Goal: Task Accomplishment & Management: Use online tool/utility

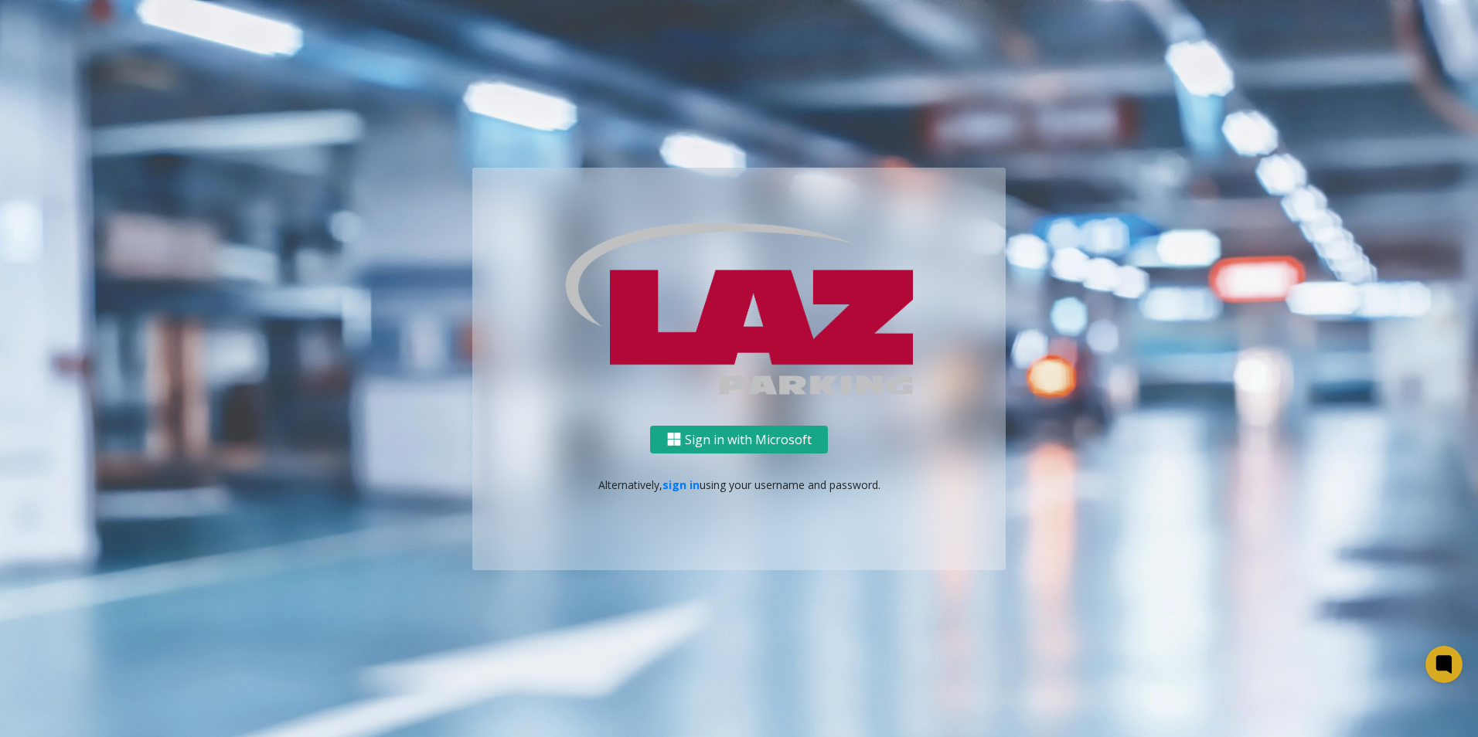
drag, startPoint x: 721, startPoint y: 434, endPoint x: 940, endPoint y: 500, distance: 228.6
click at [720, 434] on button "Sign in with Microsoft" at bounding box center [739, 439] width 178 height 29
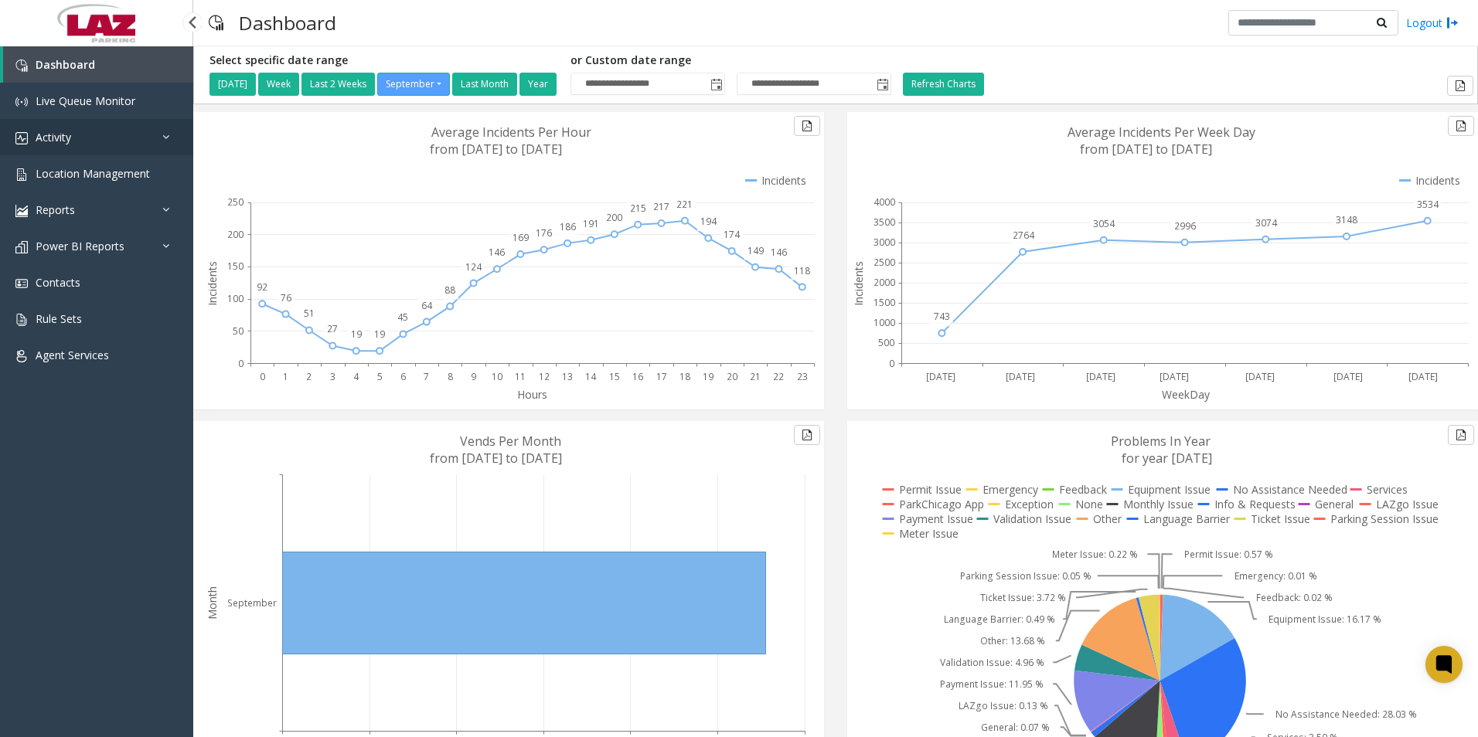
click at [53, 146] on link "Activity" at bounding box center [96, 137] width 193 height 36
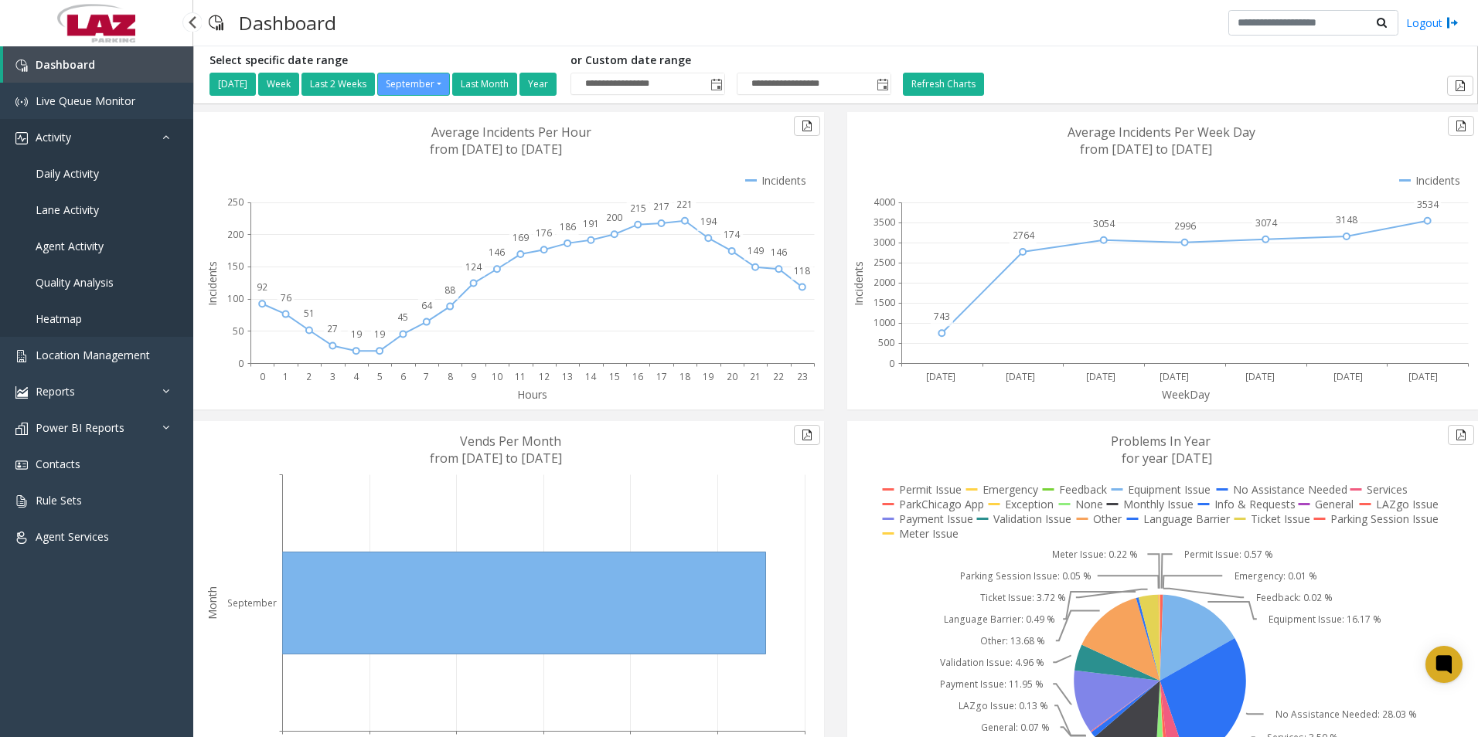
click at [121, 133] on link "Activity" at bounding box center [96, 137] width 193 height 36
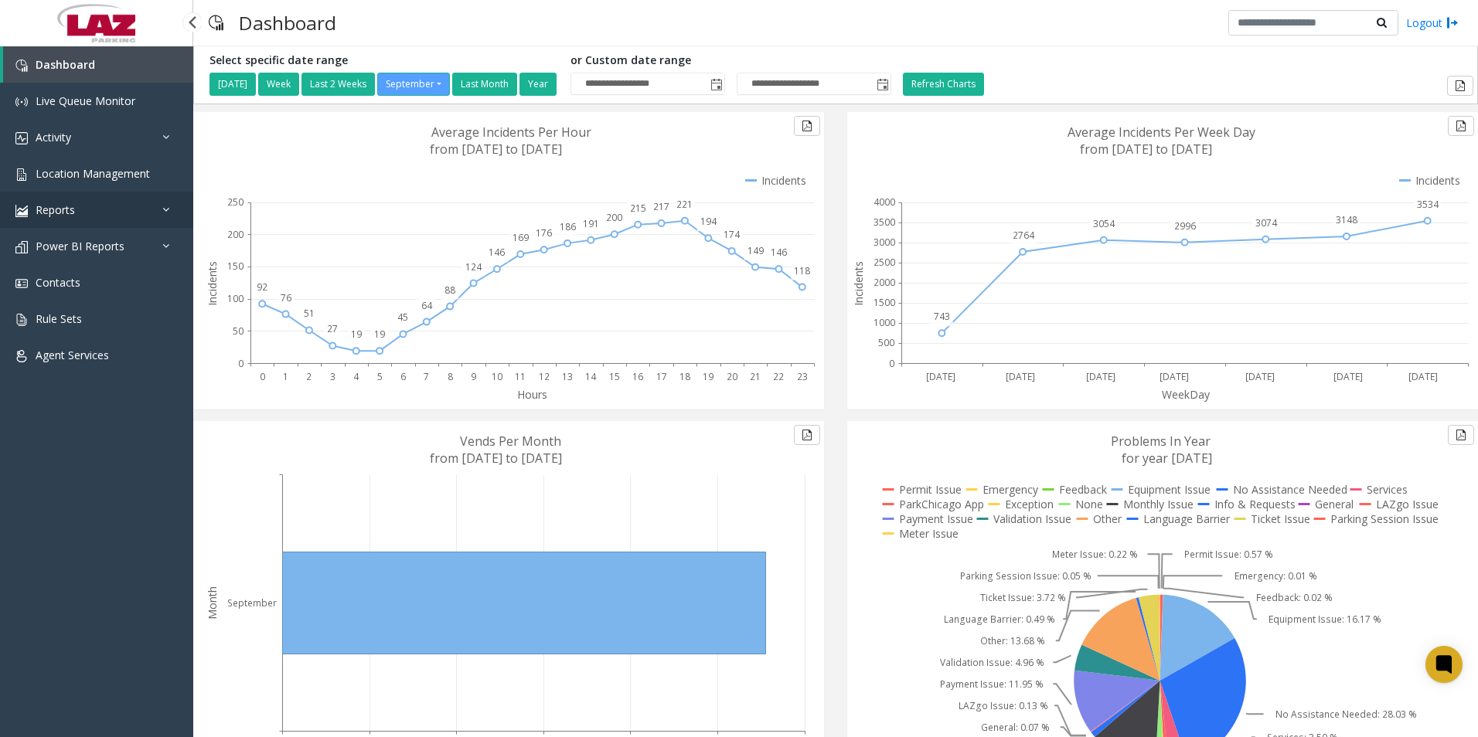
click at [107, 211] on link "Reports" at bounding box center [96, 210] width 193 height 36
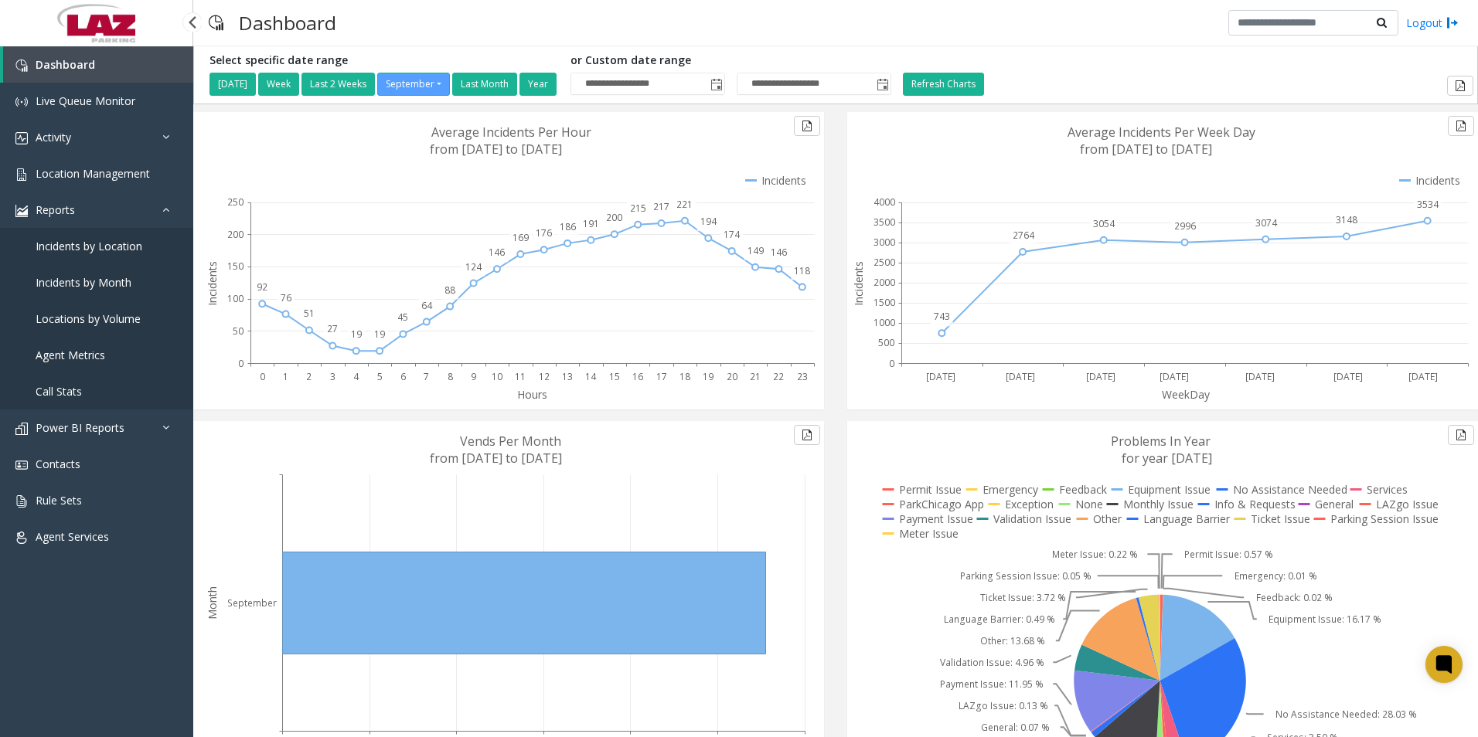
click at [65, 358] on span "Agent Metrics" at bounding box center [71, 355] width 70 height 15
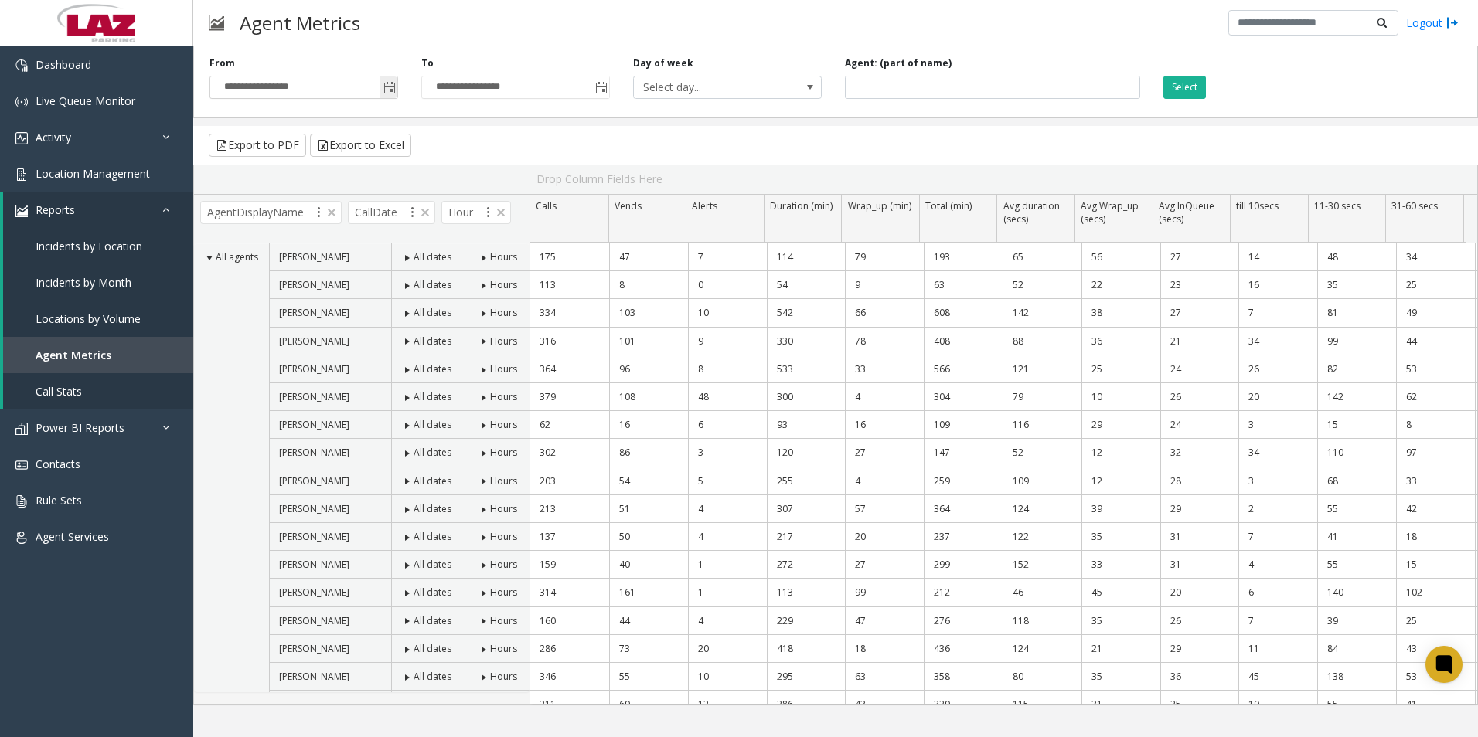
click at [385, 86] on span "Toggle popup" at bounding box center [389, 88] width 12 height 12
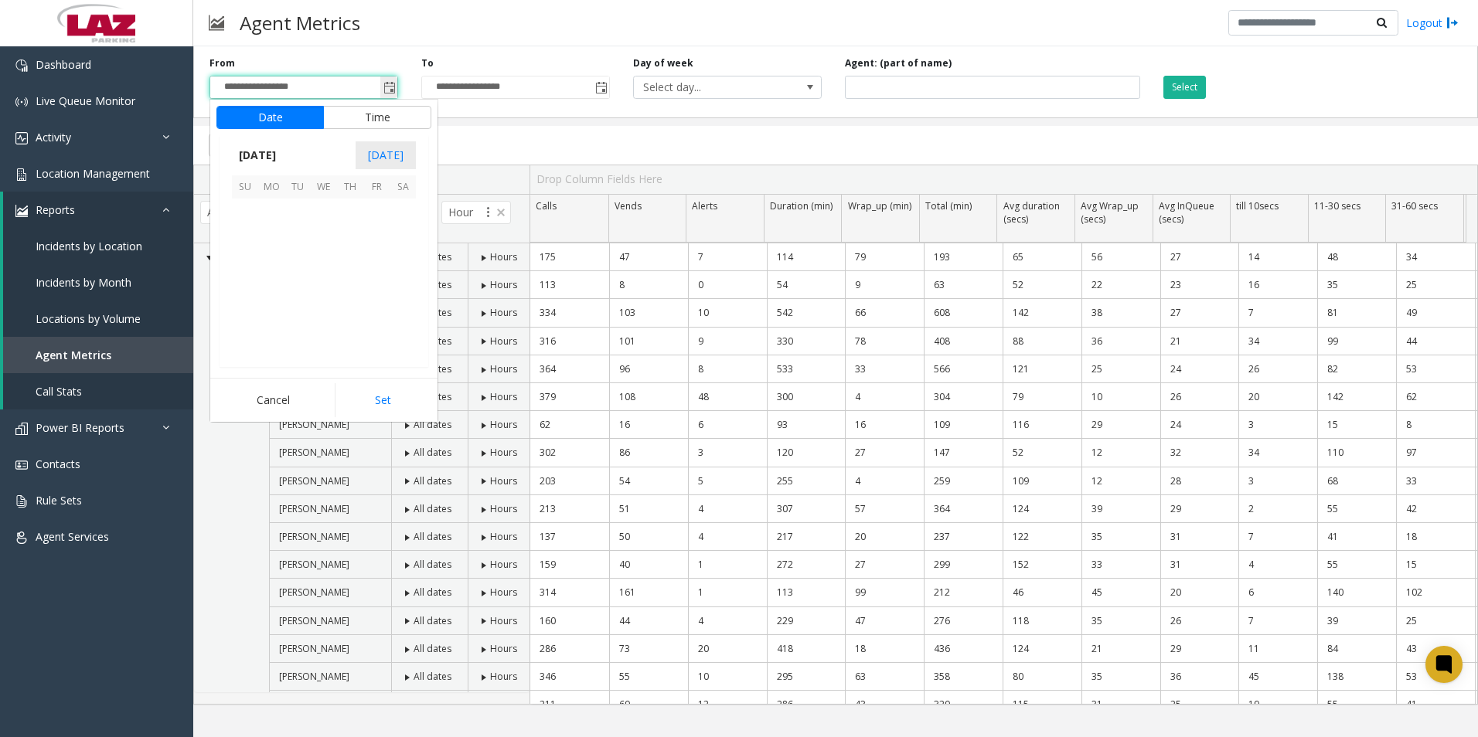
scroll to position [277439, 0]
click at [405, 214] on span "6" at bounding box center [403, 212] width 26 height 26
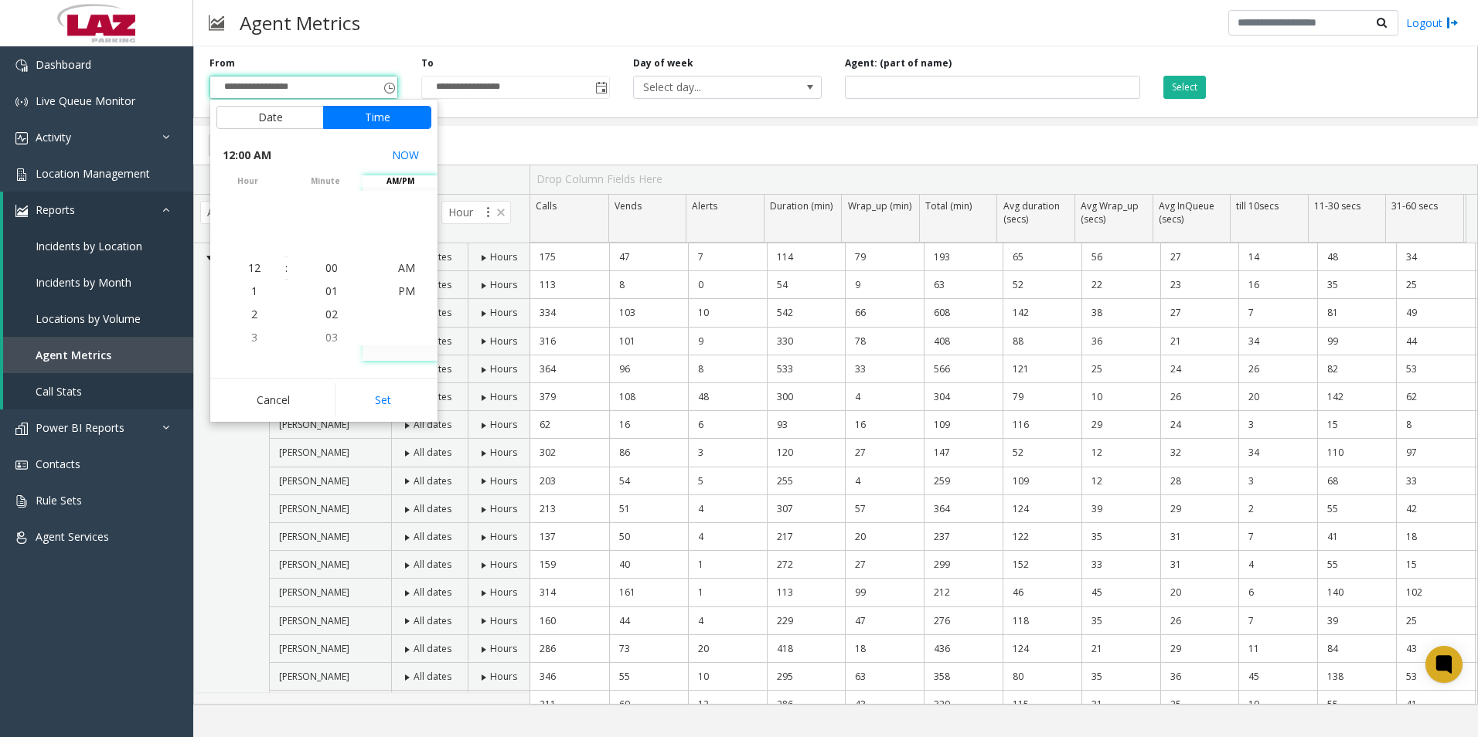
drag, startPoint x: 393, startPoint y: 400, endPoint x: 397, endPoint y: 387, distance: 13.2
click at [394, 399] on button "Set" at bounding box center [383, 400] width 97 height 34
type input "**********"
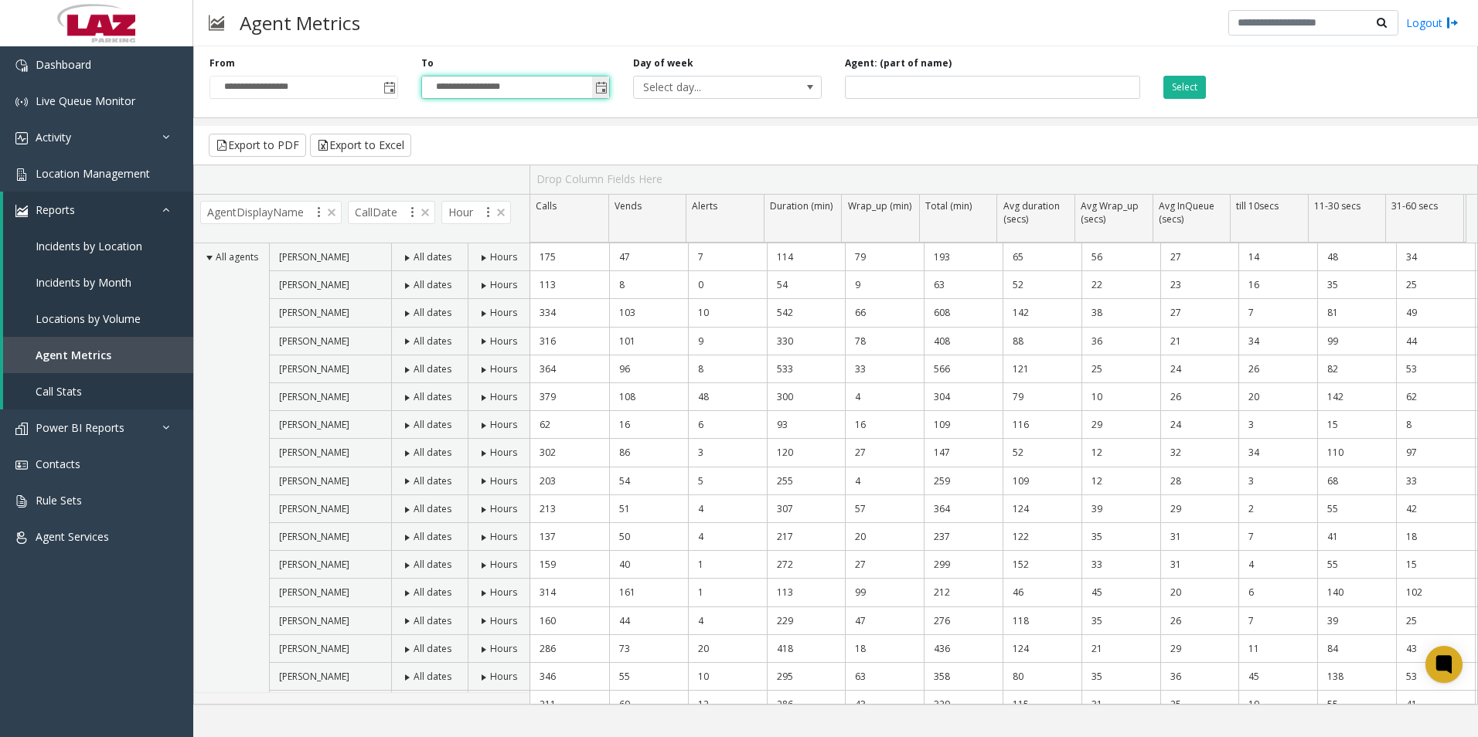
click at [591, 97] on input "**********" at bounding box center [515, 88] width 187 height 22
click at [601, 92] on span "Toggle popup" at bounding box center [601, 88] width 12 height 12
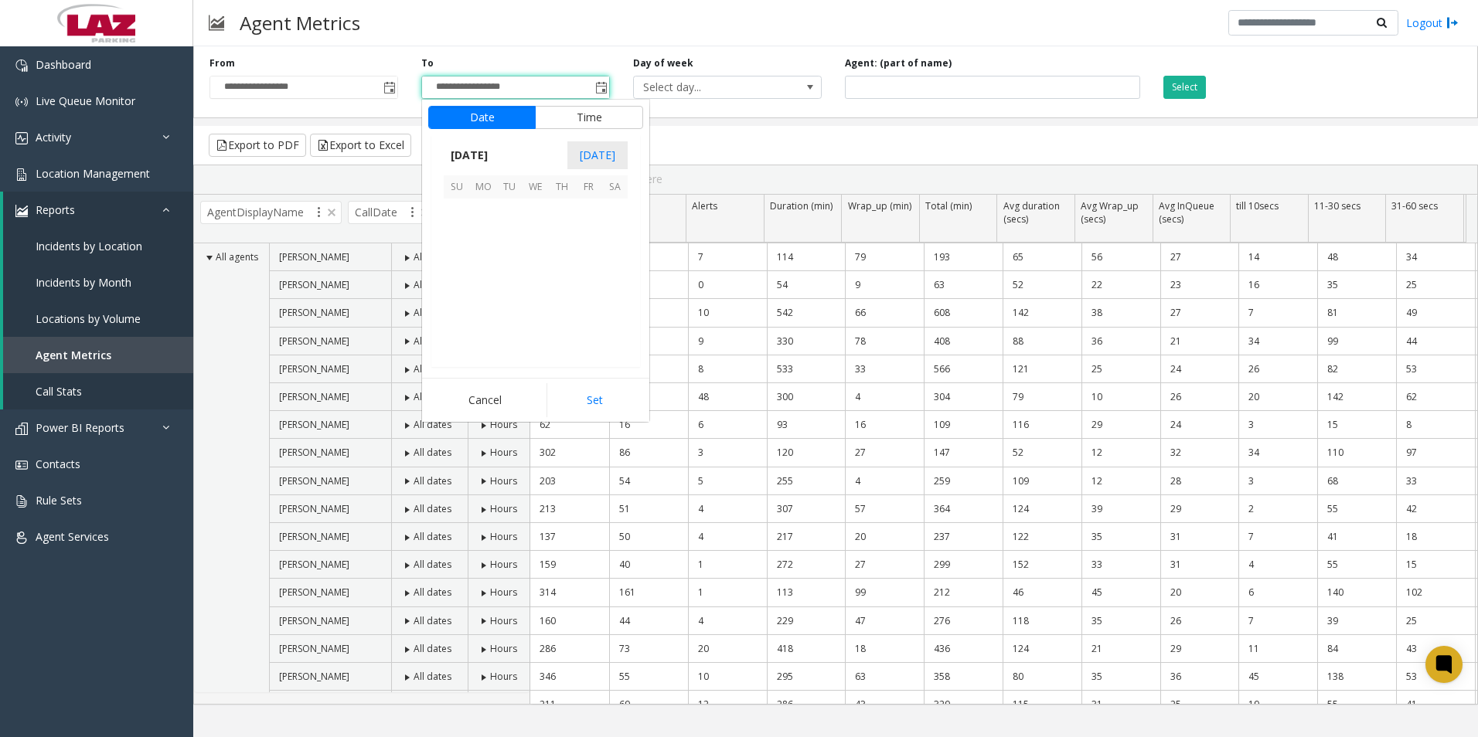
scroll to position [23, 0]
click at [612, 214] on span "6" at bounding box center [614, 212] width 26 height 26
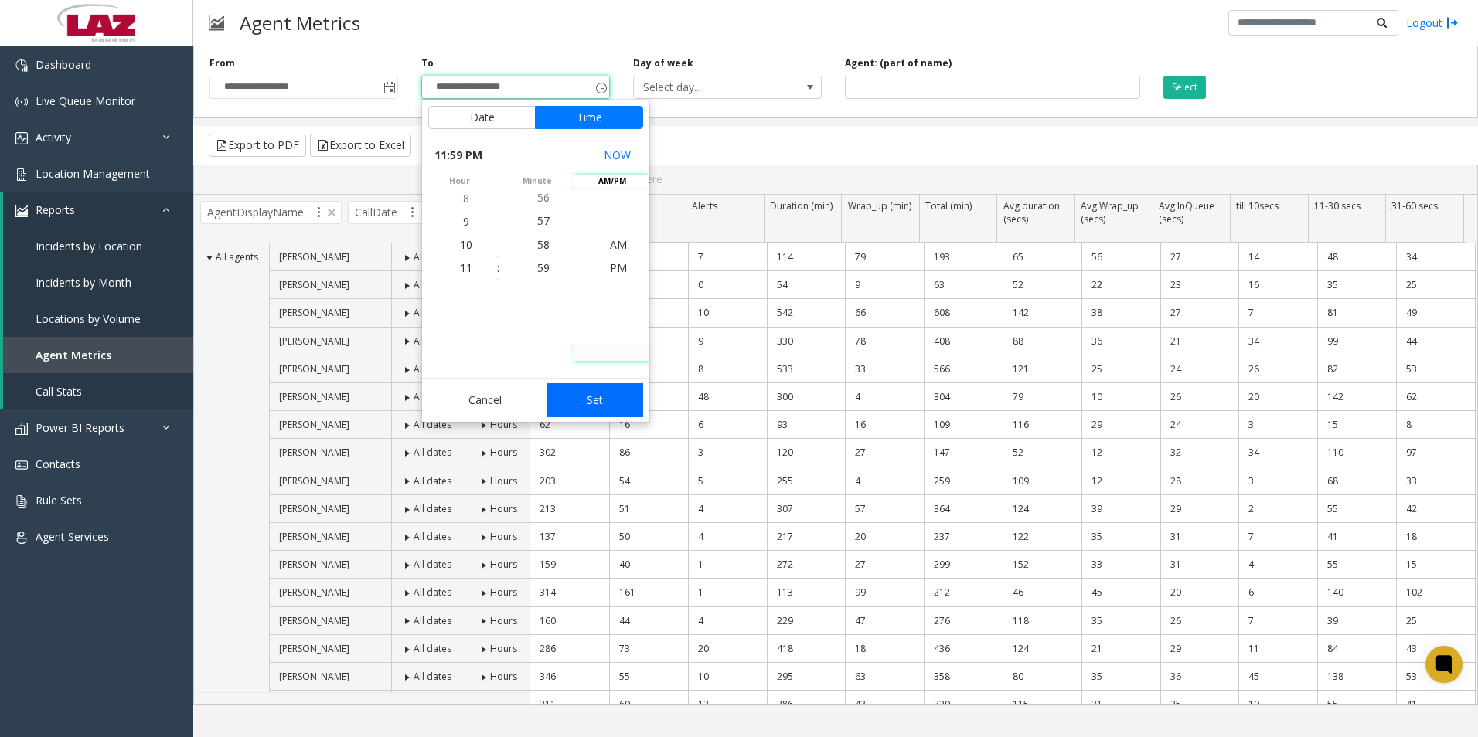
click at [603, 393] on button "Set" at bounding box center [595, 400] width 97 height 34
type input "**********"
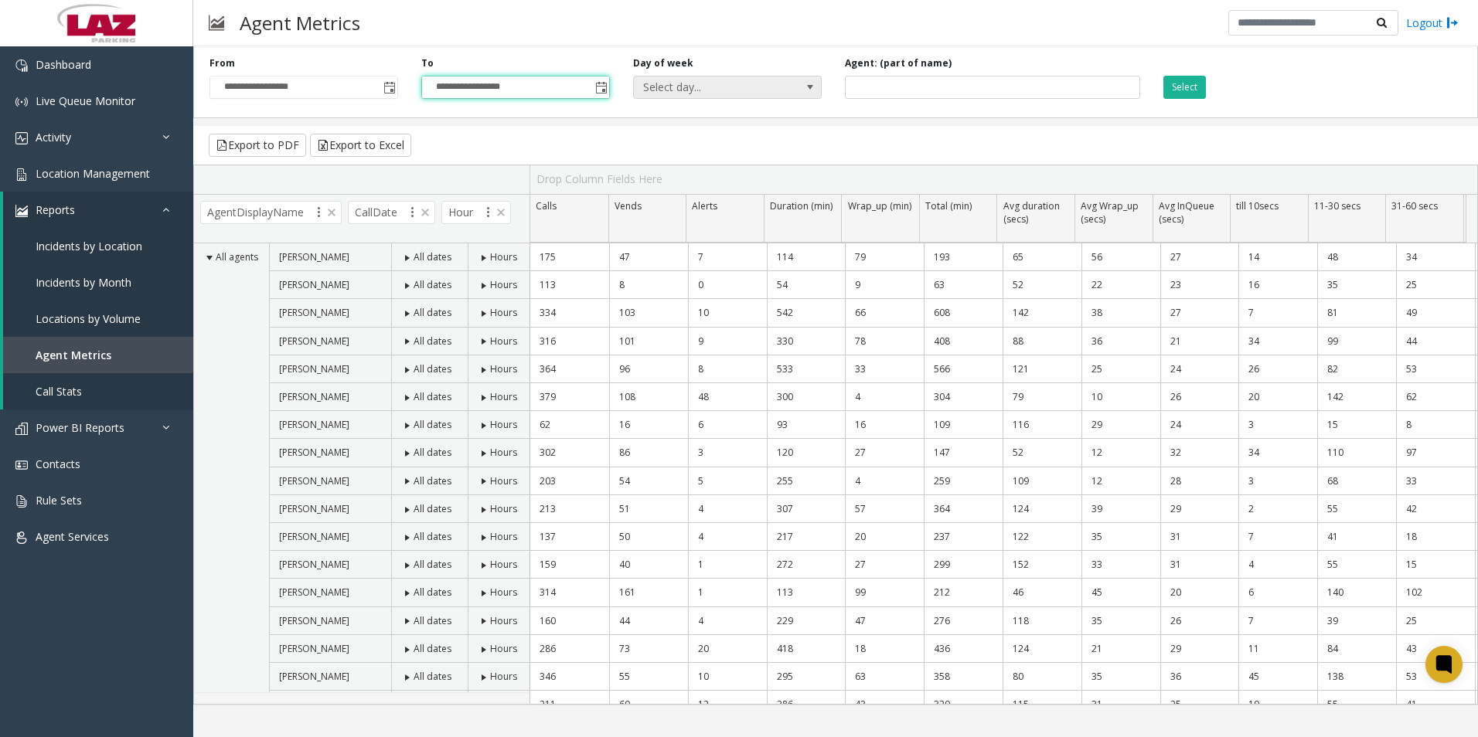
click at [754, 90] on span "Select day..." at bounding box center [709, 88] width 150 height 22
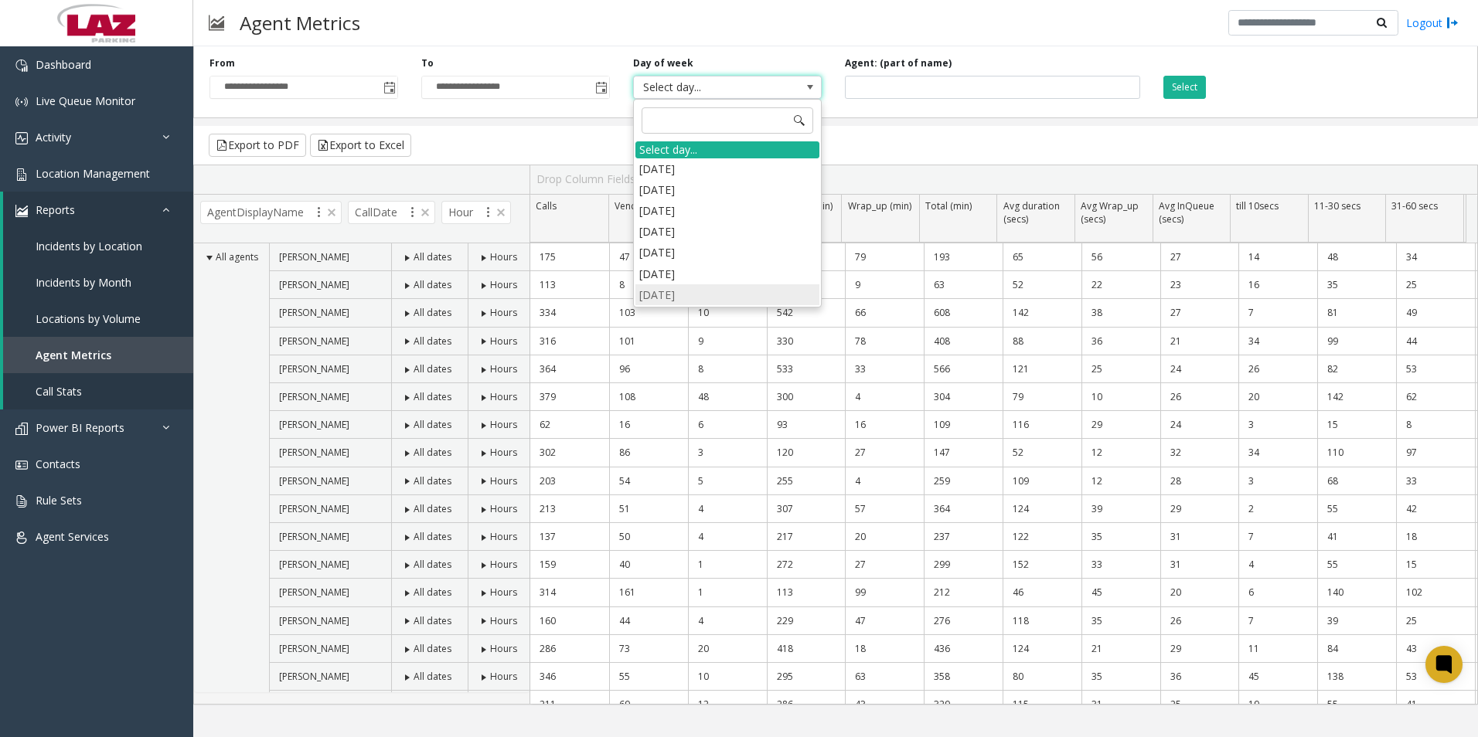
click at [652, 296] on li "[DATE]" at bounding box center [727, 294] width 184 height 21
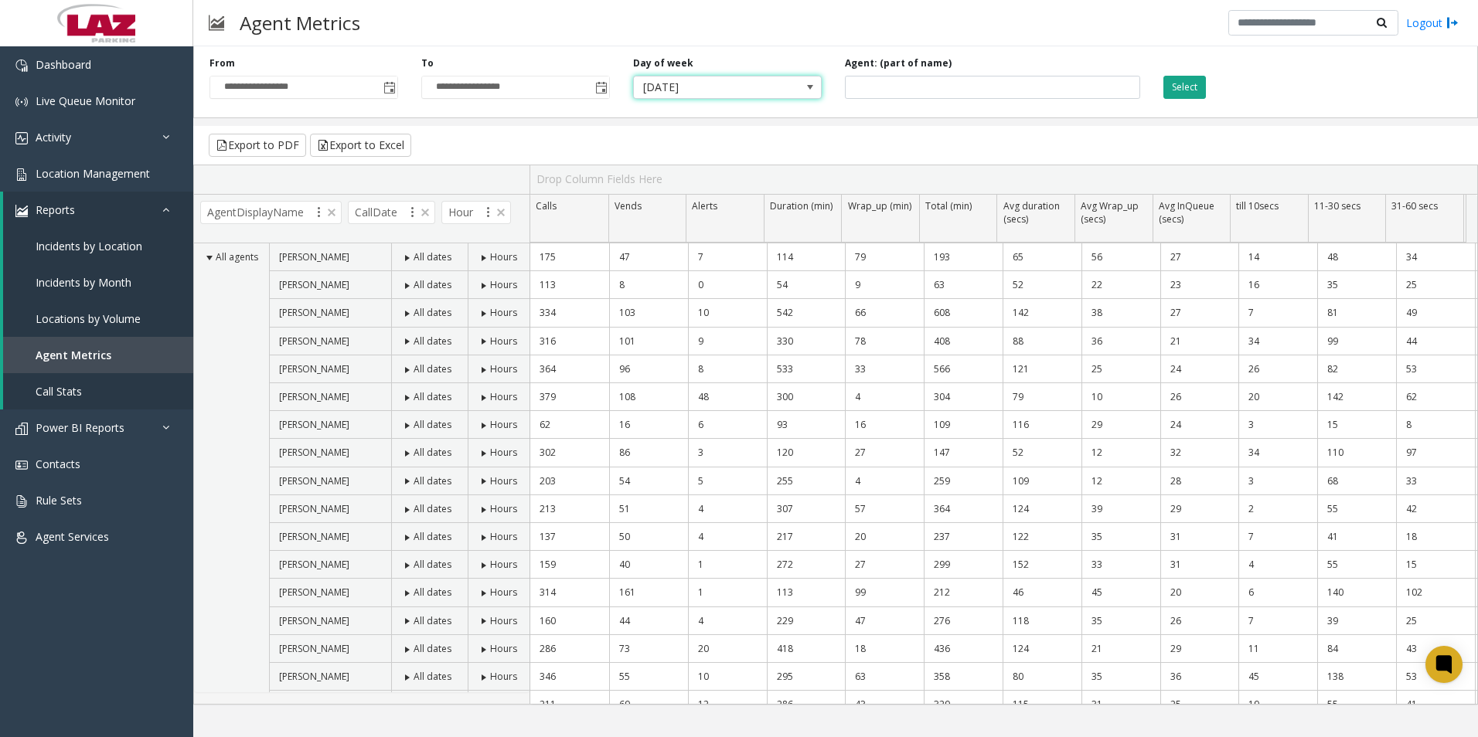
click at [1197, 87] on button "Select" at bounding box center [1184, 87] width 43 height 23
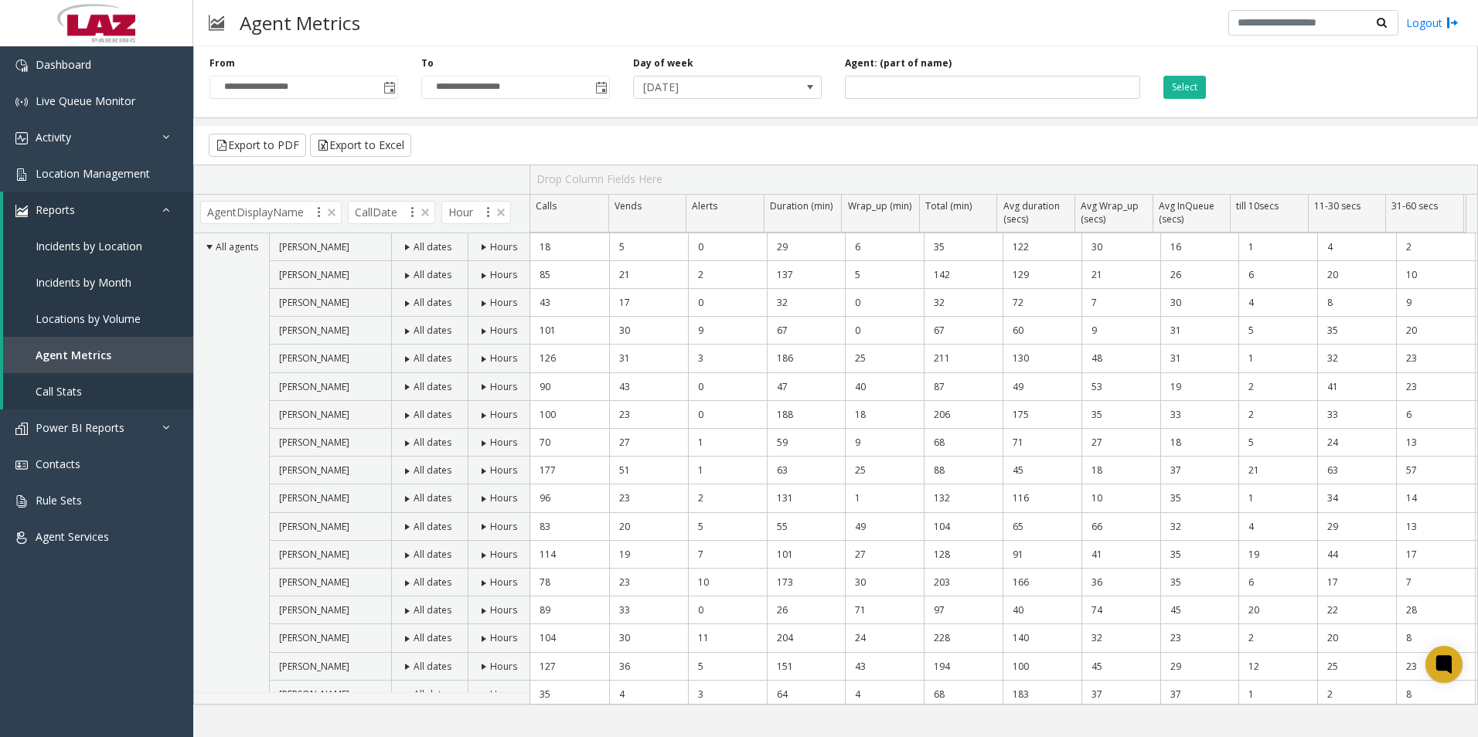
click at [555, 34] on div "Agent Metrics Logout" at bounding box center [835, 23] width 1285 height 46
click at [1220, 92] on div "Select" at bounding box center [1258, 77] width 212 height 43
click at [1200, 91] on button "Select" at bounding box center [1184, 87] width 43 height 23
click at [373, 144] on button "Export to Excel" at bounding box center [360, 145] width 101 height 23
click at [1433, 77] on div "**********" at bounding box center [835, 79] width 1285 height 78
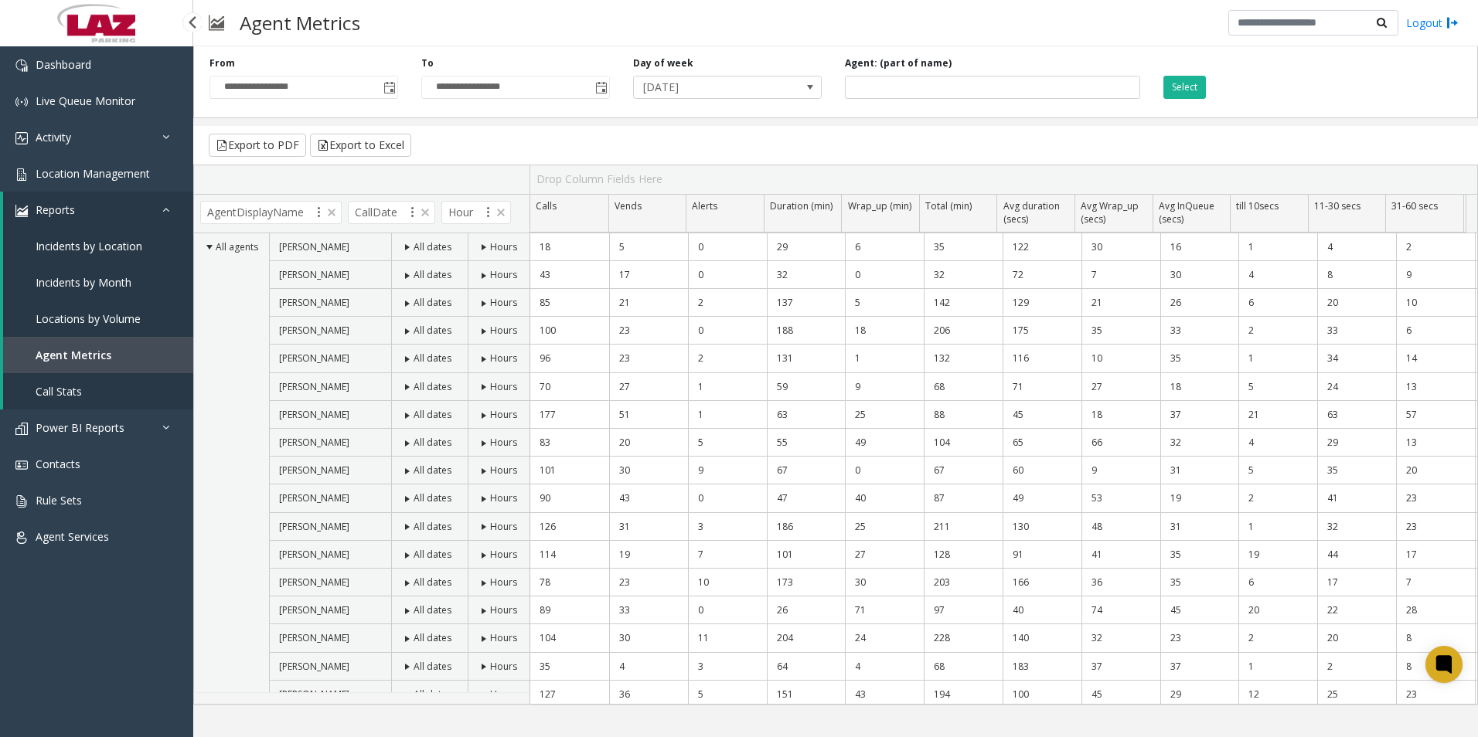
click at [97, 202] on link "Reports" at bounding box center [98, 210] width 190 height 36
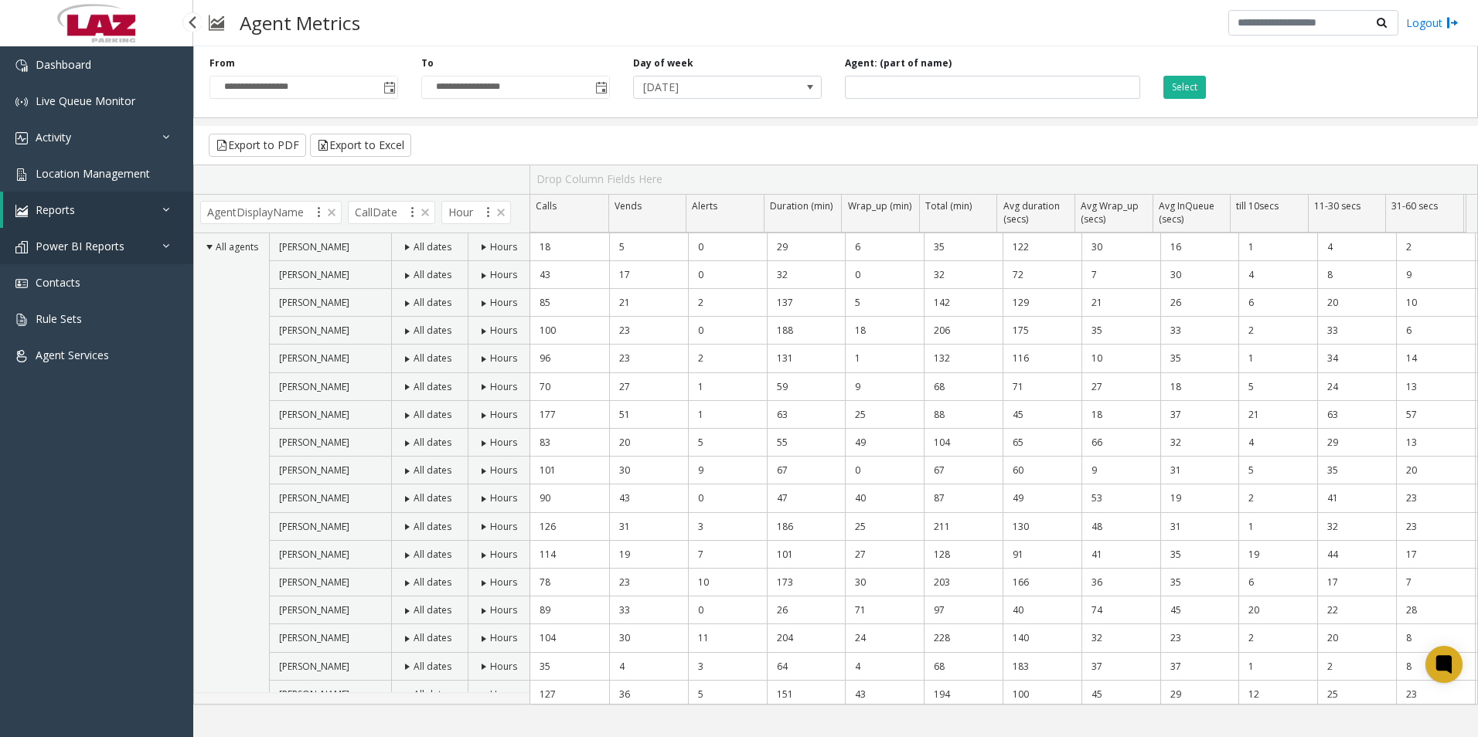
click at [91, 242] on span "Power BI Reports" at bounding box center [80, 246] width 89 height 15
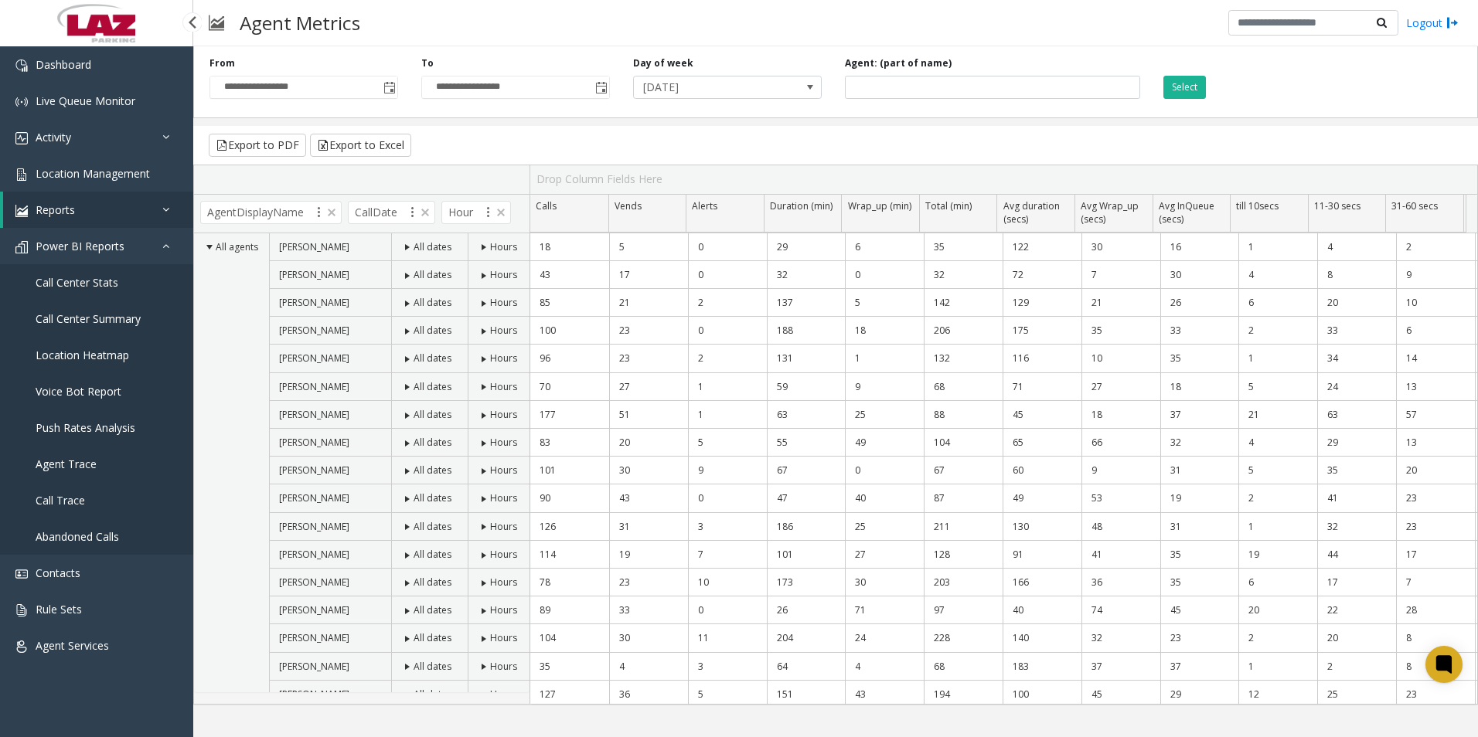
click at [93, 322] on span "Call Center Summary" at bounding box center [88, 319] width 105 height 15
